Goal: Task Accomplishment & Management: Use online tool/utility

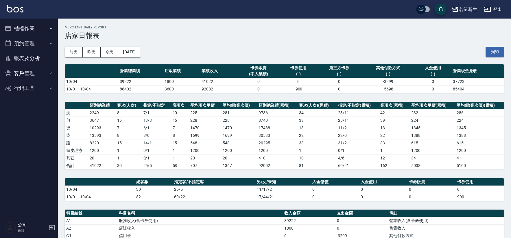
scroll to position [116, 0]
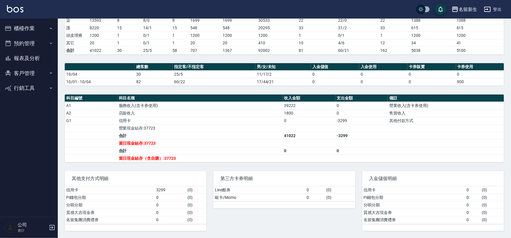
click at [39, 29] on button "櫃檯作業" at bounding box center [28, 28] width 53 height 15
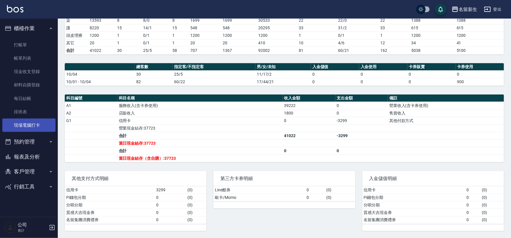
click at [51, 125] on link "現場電腦打卡" at bounding box center [28, 124] width 53 height 13
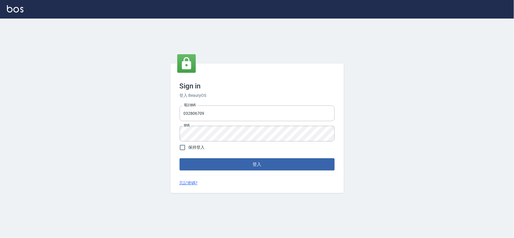
click at [218, 105] on div "電話號碼 [PHONE_NUMBER] 電話號碼 密碼 密碼" at bounding box center [257, 123] width 160 height 41
click at [215, 111] on input "032806709" at bounding box center [257, 113] width 155 height 16
type input "034258365"
click at [294, 172] on div "Sign in 登入 BeautyOS 電話號碼 [PHONE_NUMBER] 電話號碼 密碼 密碼 保持登入 登入 忘記密碼?" at bounding box center [257, 127] width 174 height 129
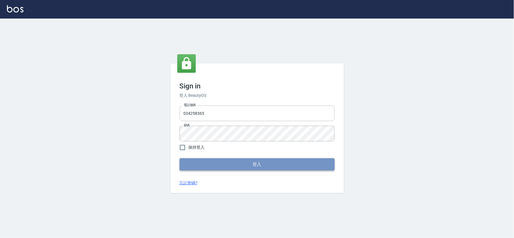
click at [302, 158] on button "登入" at bounding box center [257, 164] width 155 height 12
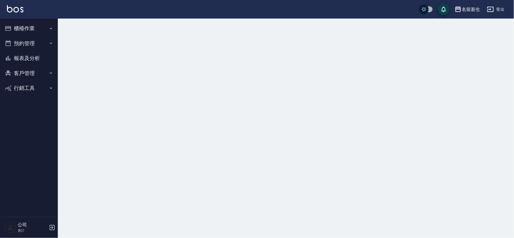
click at [25, 31] on button "櫃檯作業" at bounding box center [28, 28] width 53 height 15
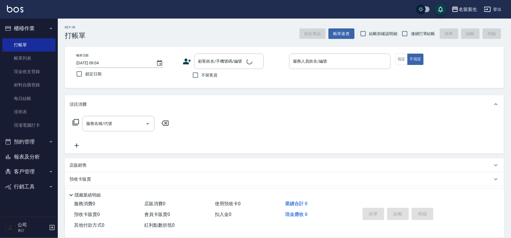
click at [47, 132] on ul "打帳單 帳單列表 現金收支登錄 材料自購登錄 每日結帳 排班表 現場電腦打卡" at bounding box center [28, 85] width 53 height 98
click at [44, 130] on link "現場電腦打卡" at bounding box center [28, 124] width 53 height 13
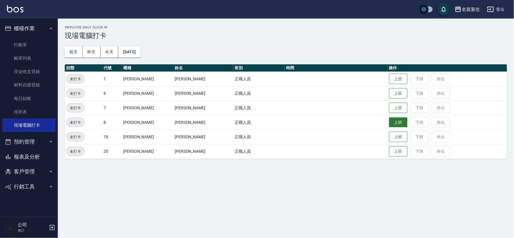
click at [389, 117] on button "上班" at bounding box center [398, 122] width 19 height 10
click at [396, 104] on button "上班" at bounding box center [398, 108] width 19 height 10
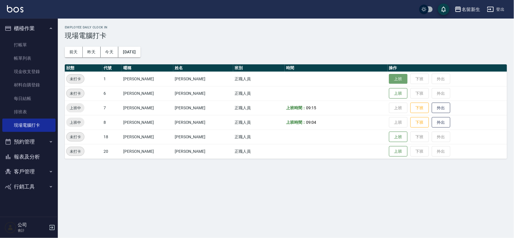
click at [389, 80] on button "上班" at bounding box center [398, 79] width 19 height 10
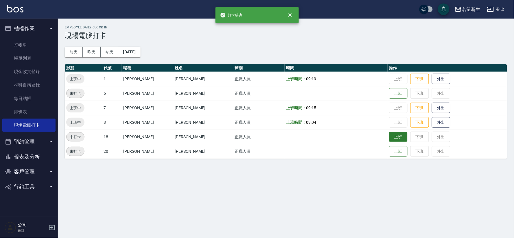
click at [389, 137] on button "上班" at bounding box center [398, 137] width 19 height 10
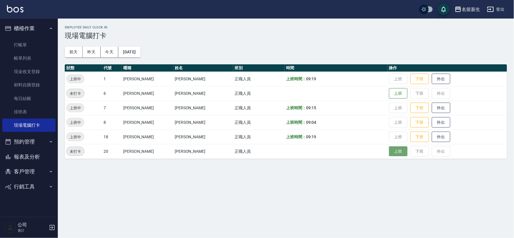
click at [391, 149] on button "上班" at bounding box center [398, 151] width 19 height 10
click at [392, 90] on button "上班" at bounding box center [398, 93] width 19 height 10
